Goal: Navigation & Orientation: Find specific page/section

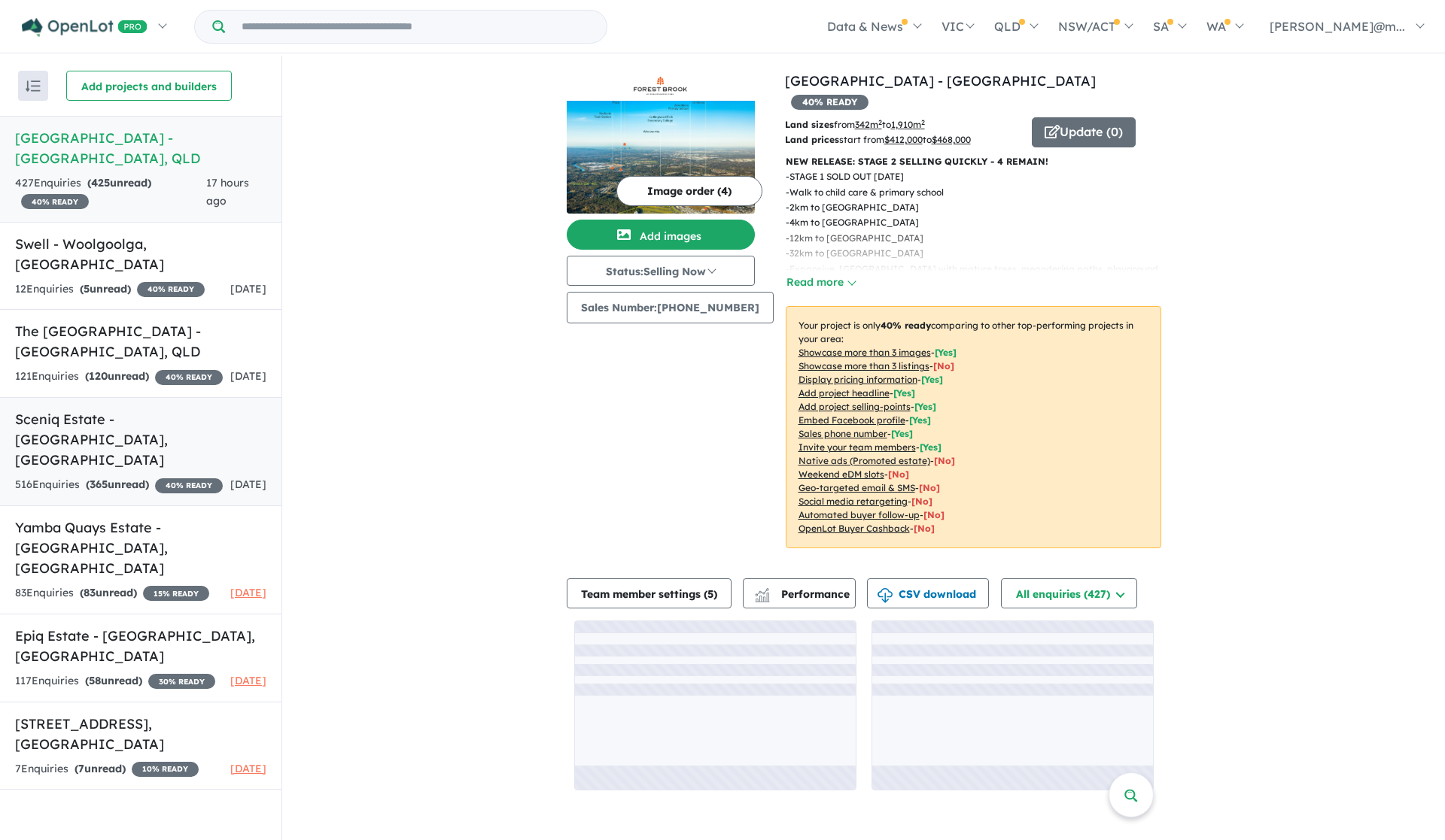
scroll to position [2, 0]
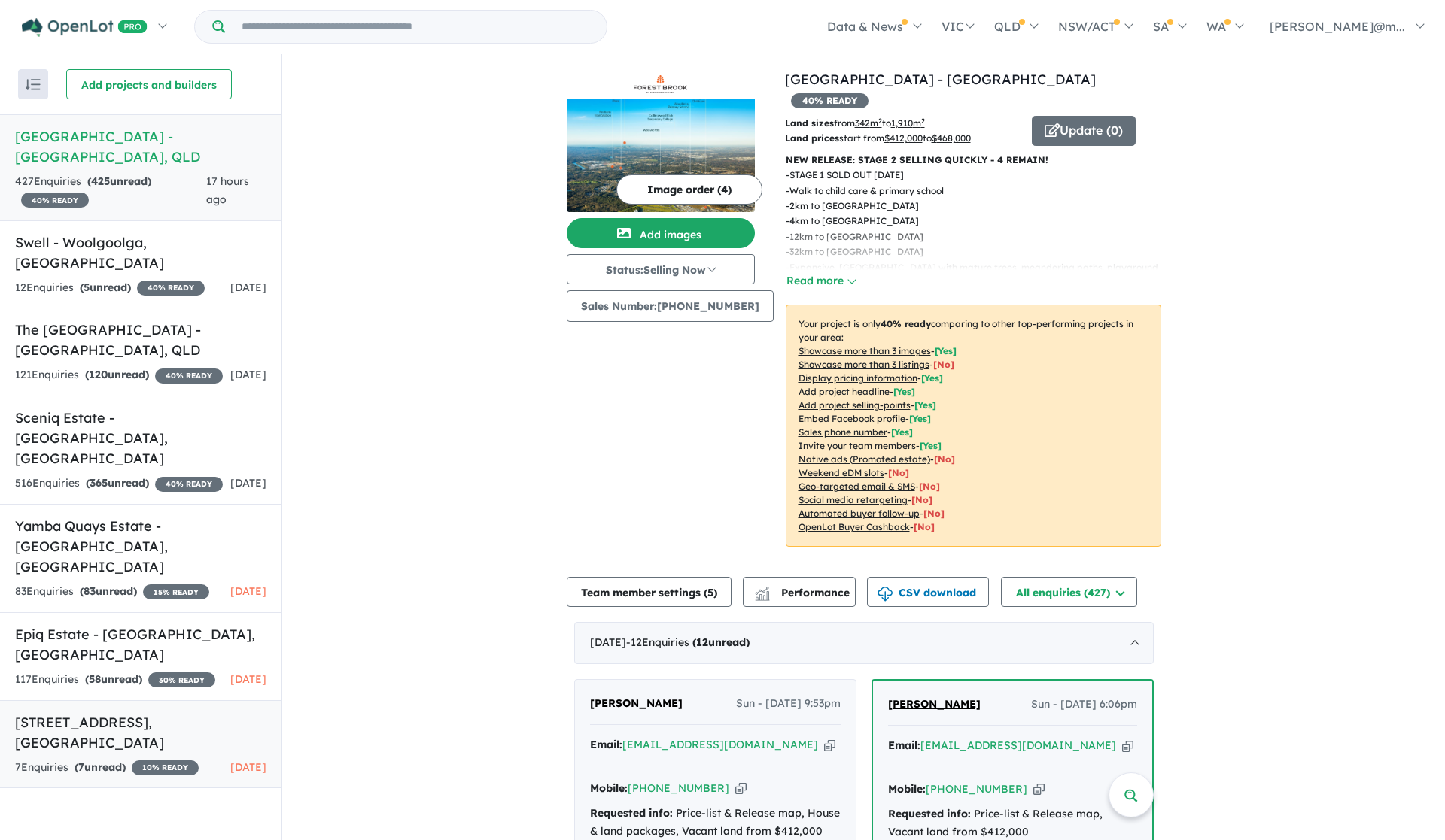
click at [123, 712] on h5 "[STREET_ADDRESS]" at bounding box center [141, 732] width 252 height 41
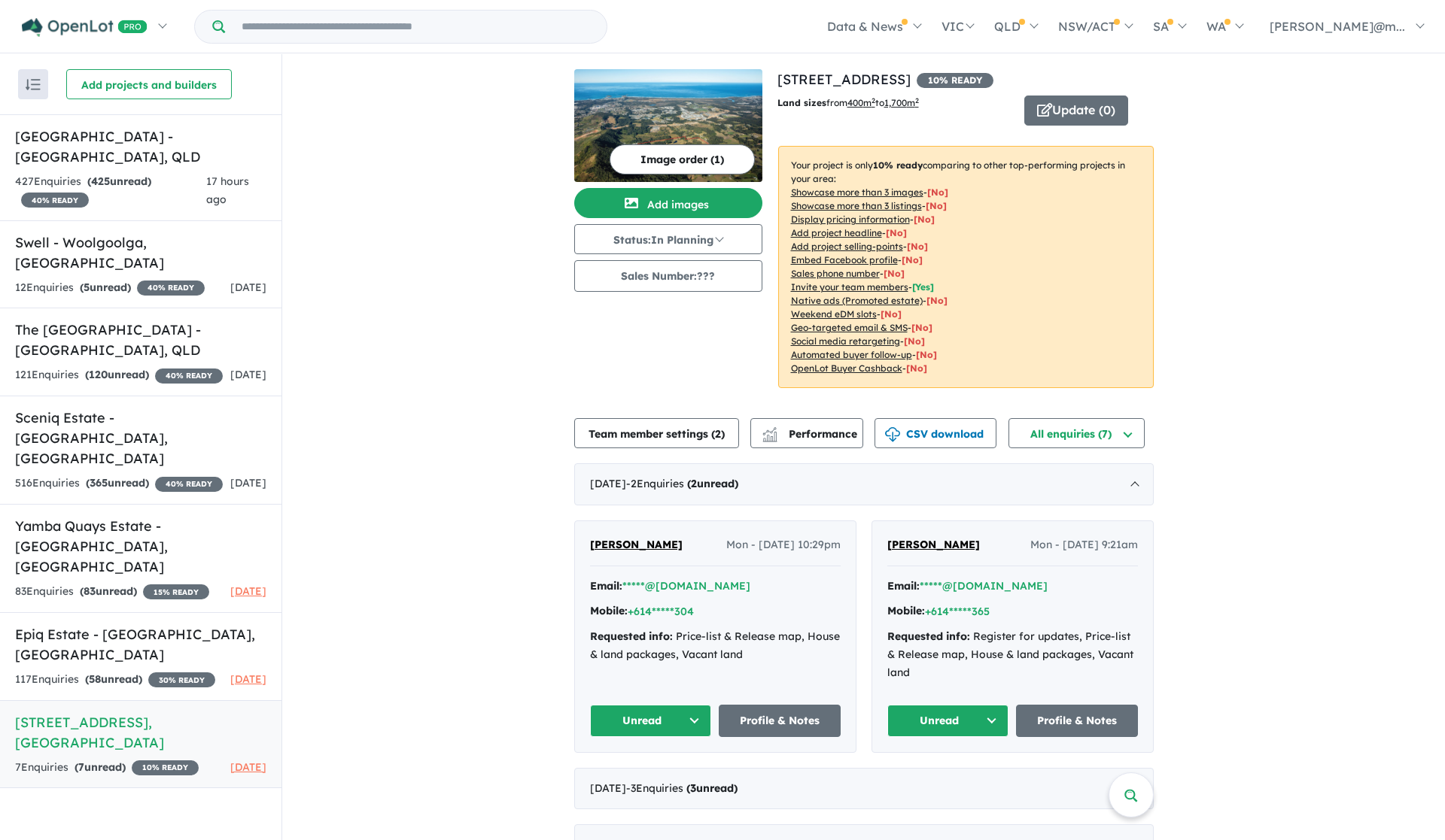
click at [378, 411] on div "View 7 projects in your account [STREET_ADDRESS] 10 % READY Land sizes from 400…" at bounding box center [863, 497] width 1162 height 885
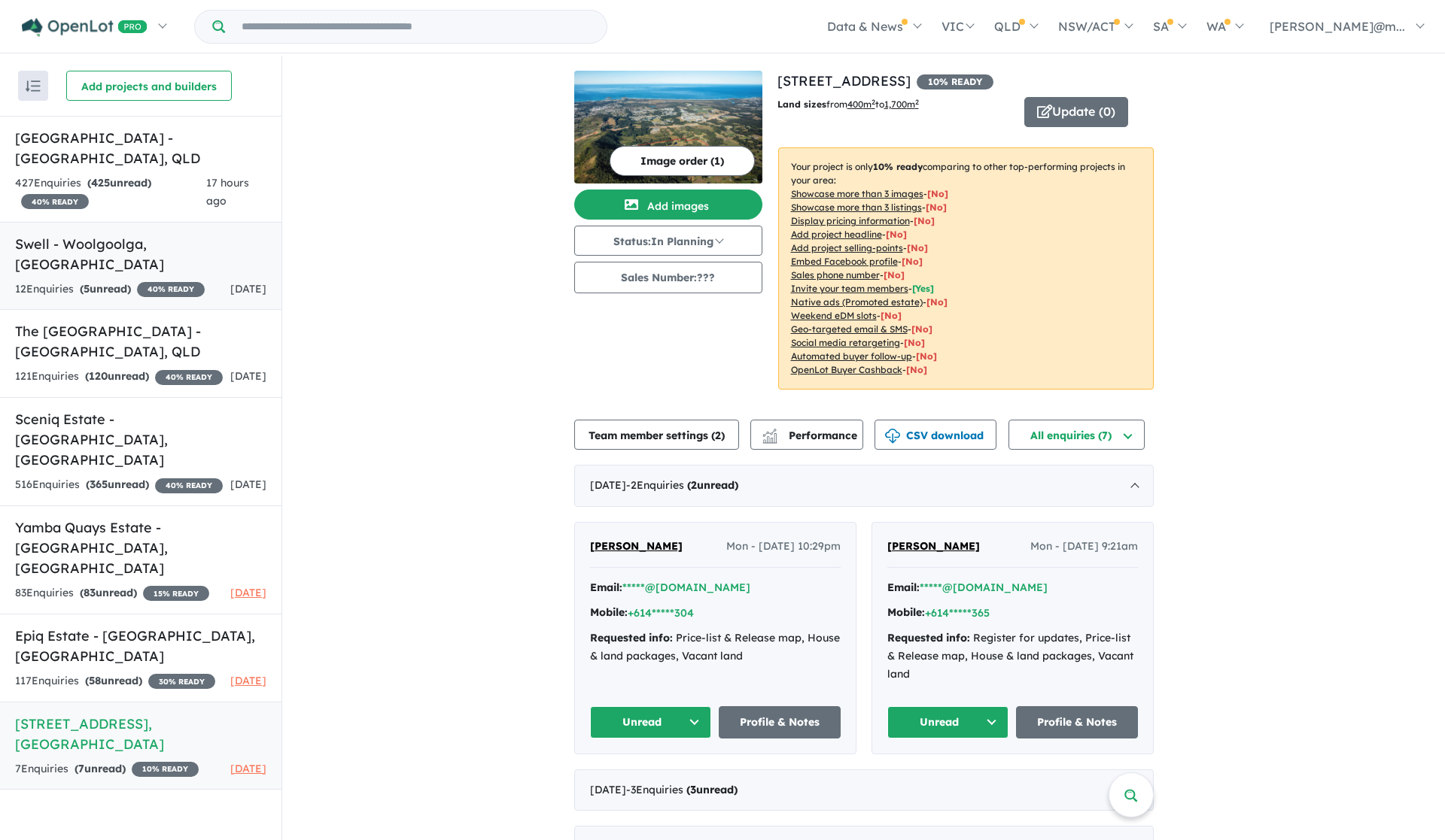
click at [146, 240] on h5 "Swell - [GEOGRAPHIC_DATA] , [GEOGRAPHIC_DATA]" at bounding box center [141, 254] width 252 height 41
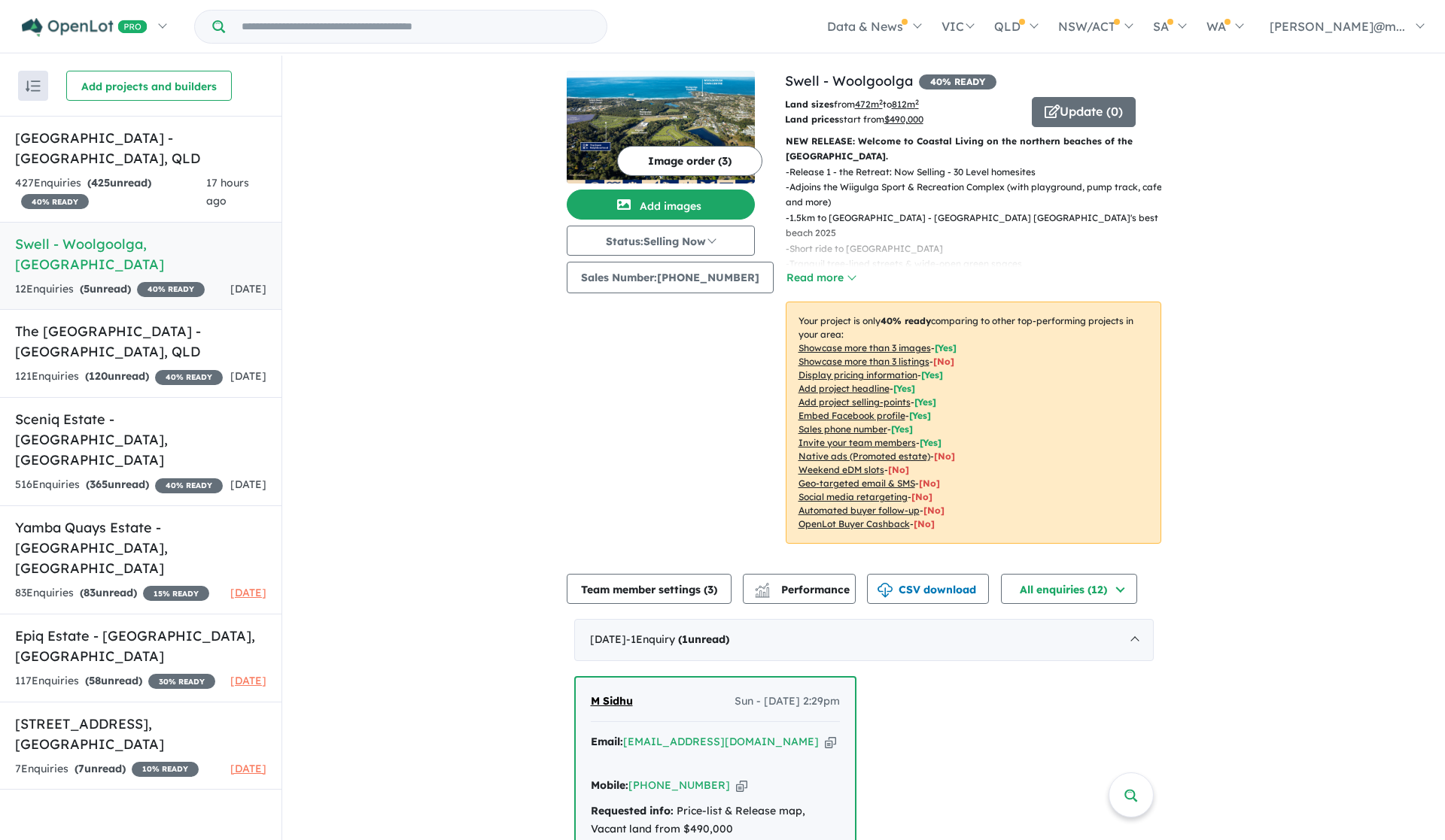
click at [972, 172] on p "- Release 1 - the Retreat: Now Selling - 30 Level homesites" at bounding box center [979, 172] width 387 height 15
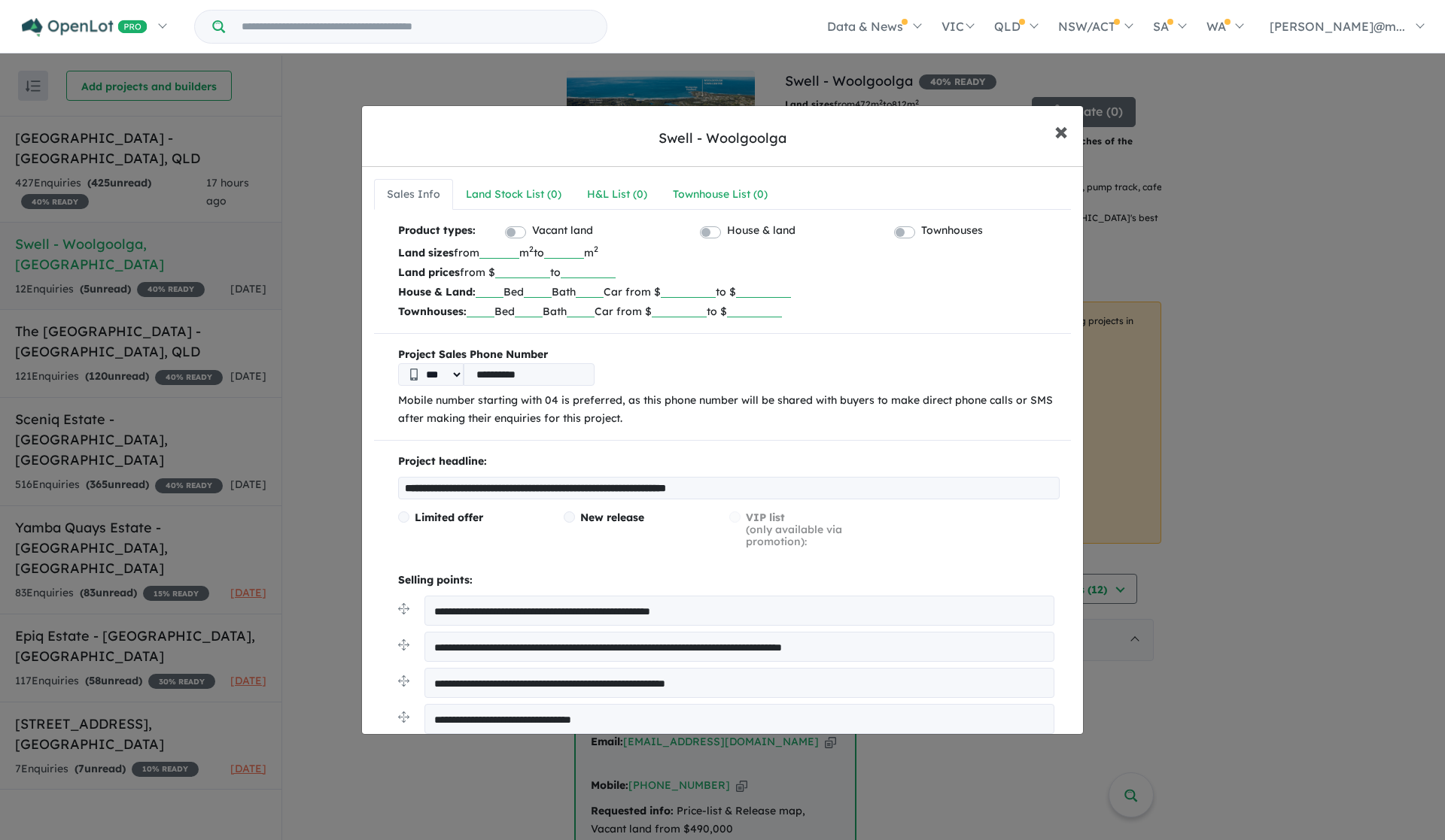
click at [1061, 133] on span "×" at bounding box center [1061, 130] width 14 height 33
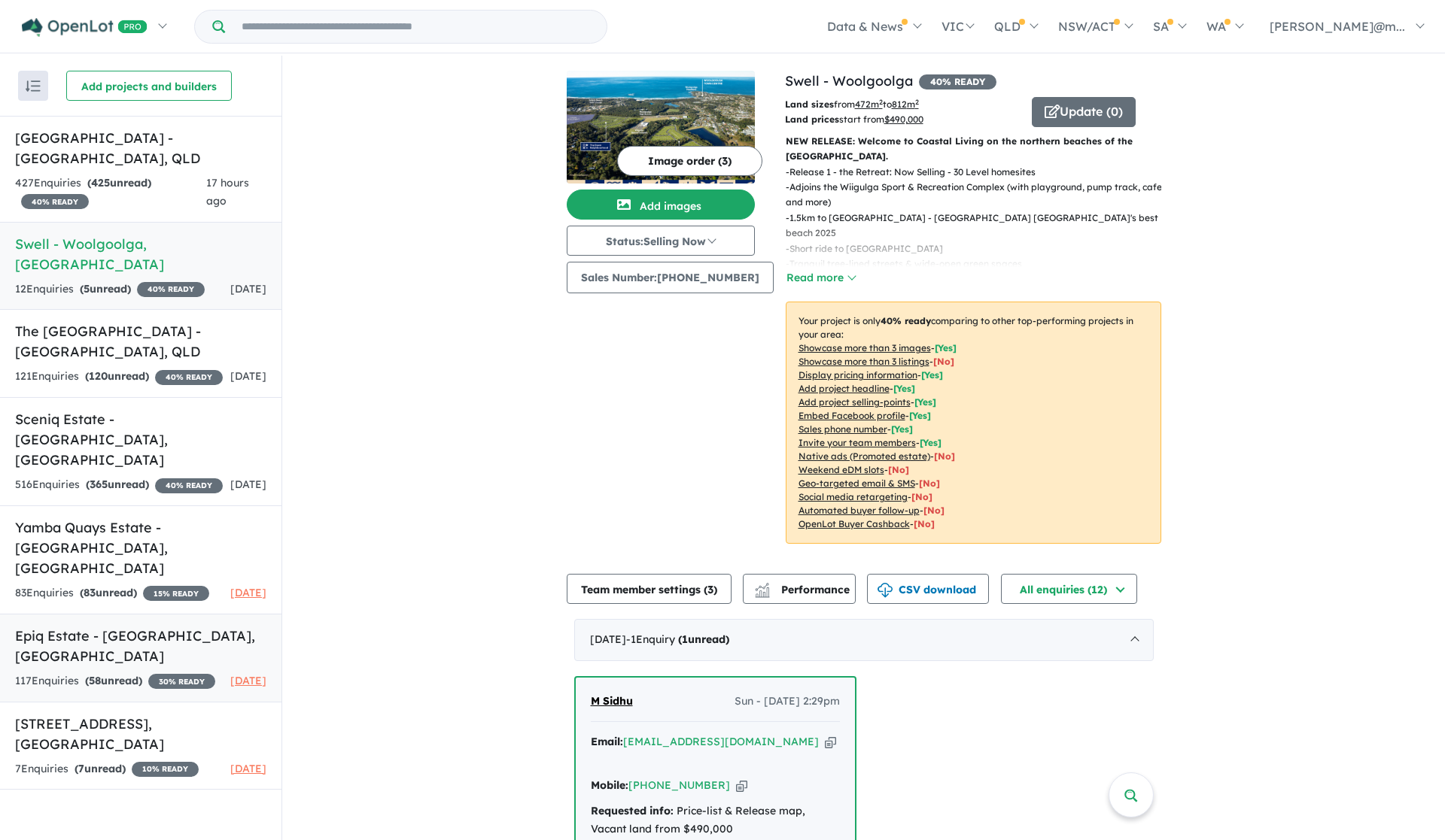
click at [157, 626] on h5 "Epiq Estate - [GEOGRAPHIC_DATA] , [GEOGRAPHIC_DATA]" at bounding box center [141, 646] width 252 height 41
